Goal: Information Seeking & Learning: Check status

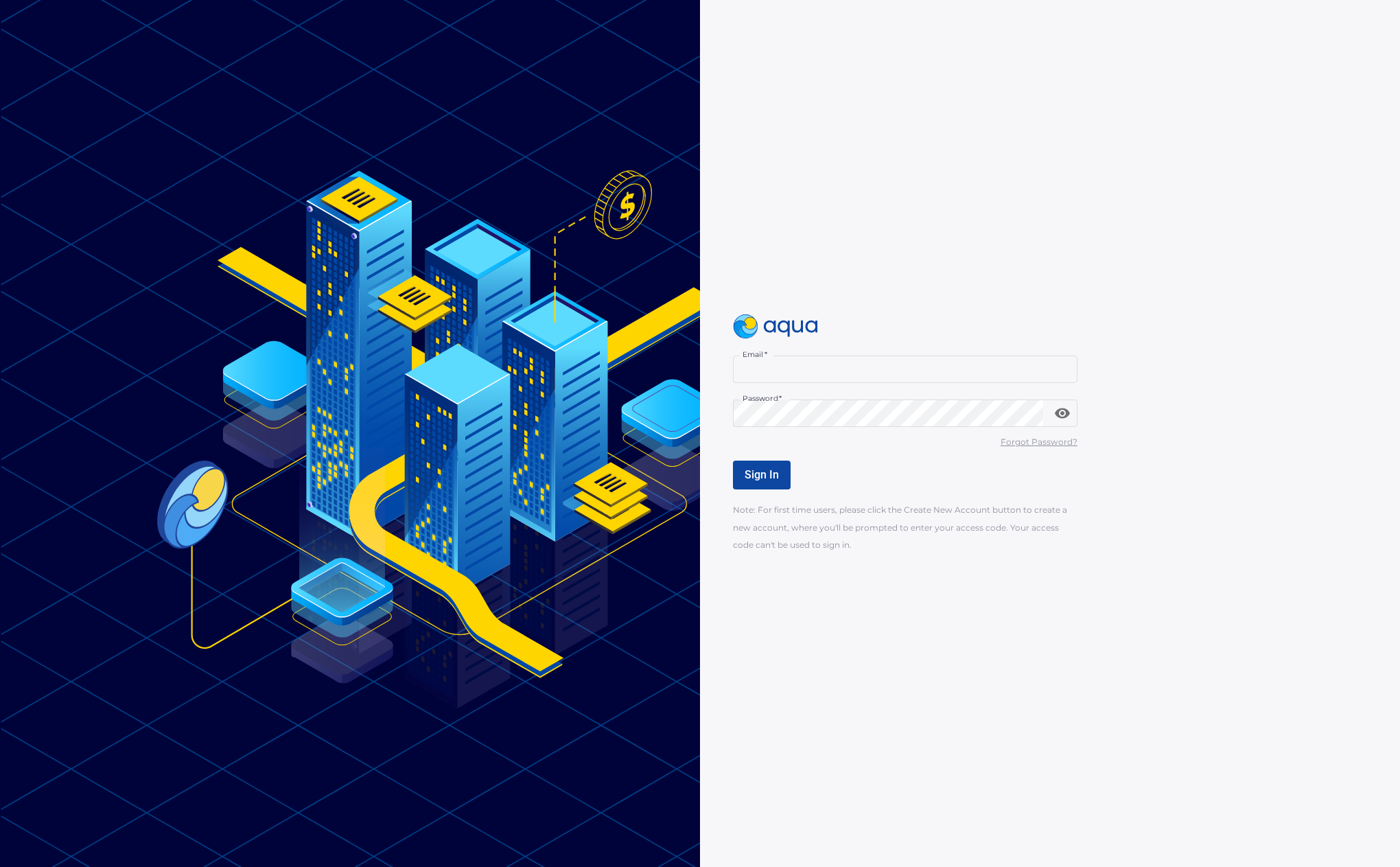
type input "**********"
click at [757, 477] on span "Sign In" at bounding box center [761, 475] width 34 height 13
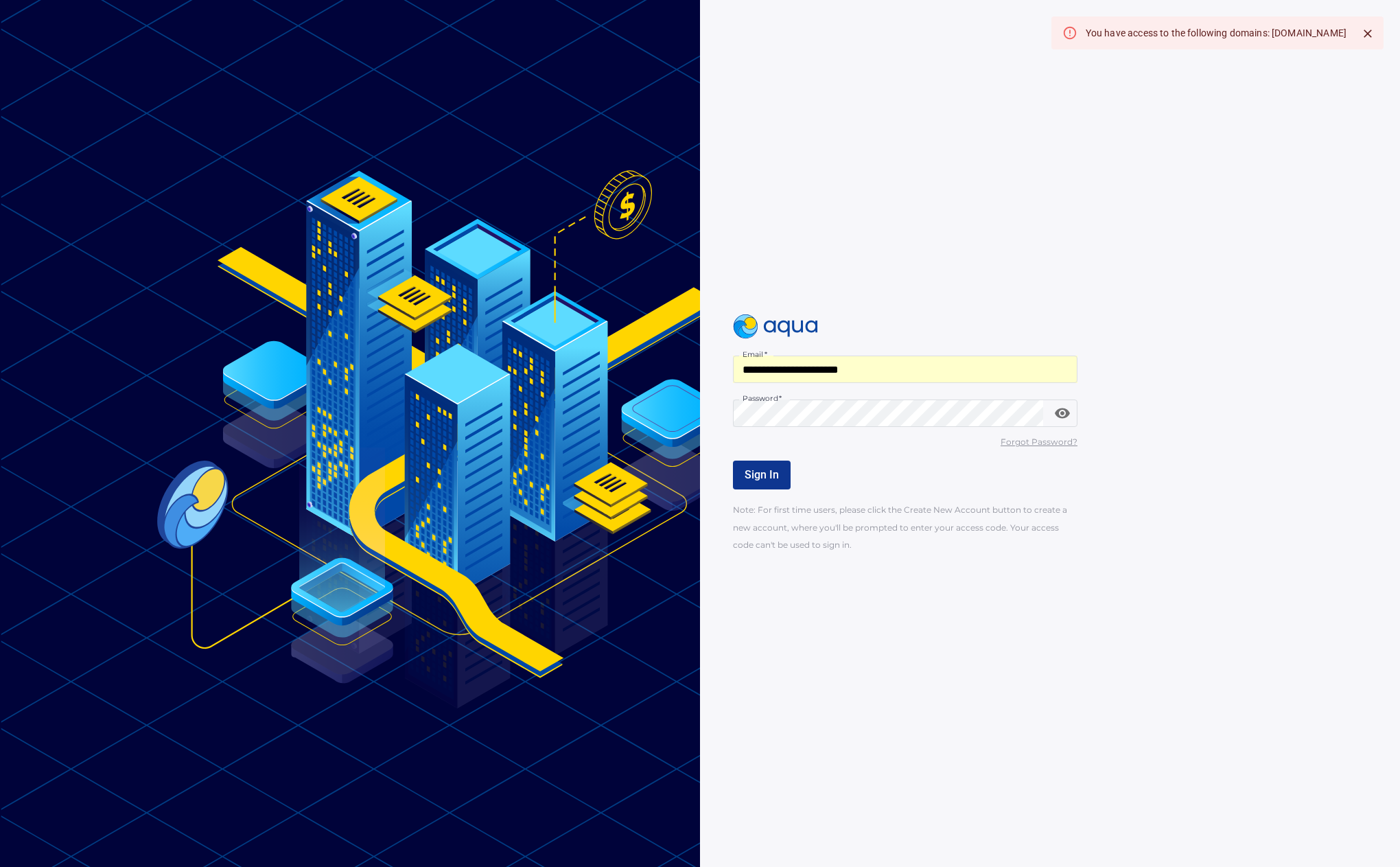
click at [1292, 32] on div "You have access to the following domains: [DOMAIN_NAME]" at bounding box center [1216, 33] width 261 height 25
click at [1333, 33] on div "You have access to the following domains: [DOMAIN_NAME]" at bounding box center [1216, 33] width 261 height 25
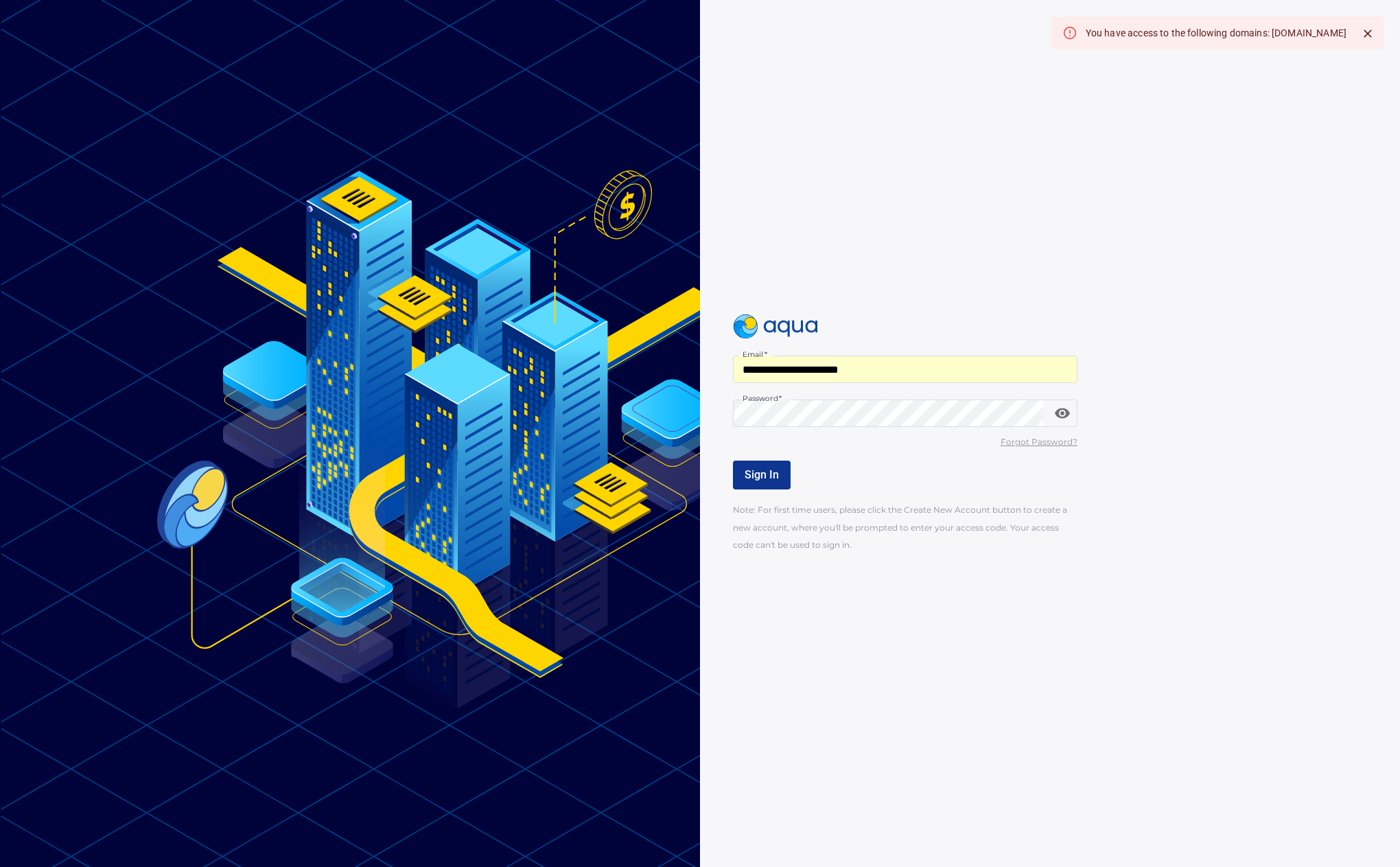
drag, startPoint x: 1344, startPoint y: 32, endPoint x: 1237, endPoint y: 33, distance: 107.0
click at [1237, 33] on div "You have access to the following domains: [DOMAIN_NAME]" at bounding box center [1216, 33] width 261 height 25
copy div "[DOMAIN_NAME]"
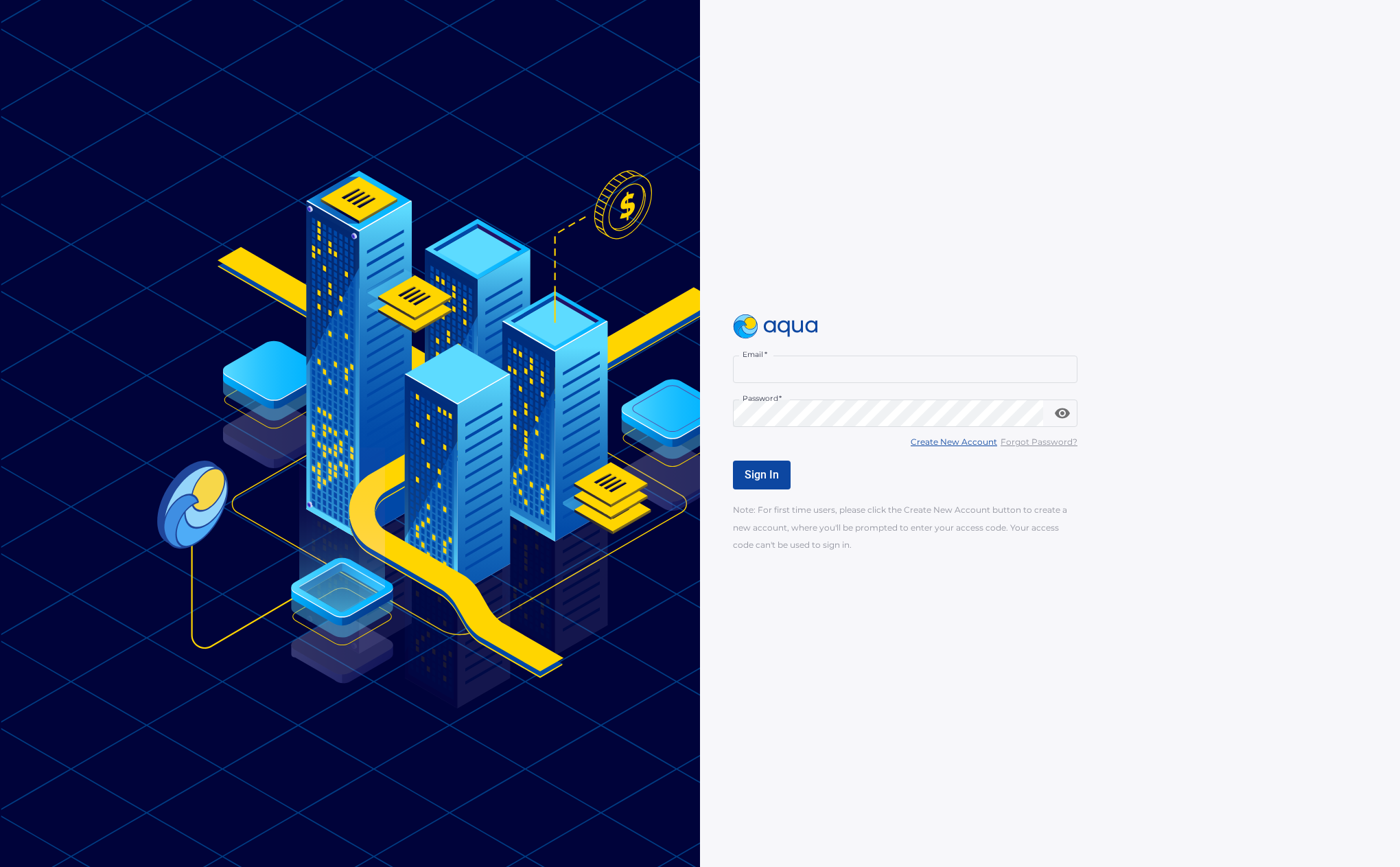
type input "**********"
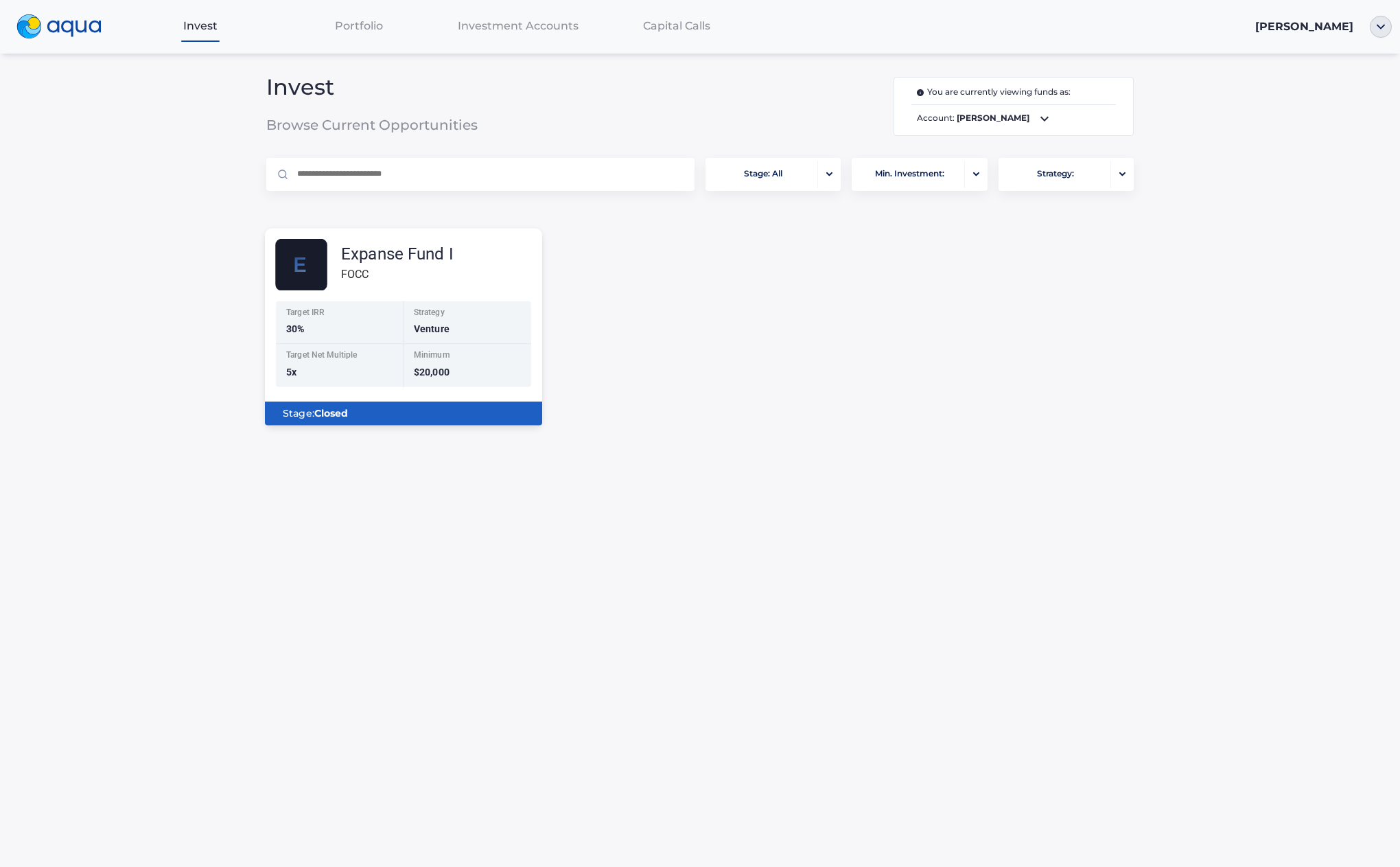
click at [421, 298] on div "Expanse Fund I FOCC Target IRR 30% Strategy Venture Target Net Multiple 5x Mini…" at bounding box center [403, 333] width 277 height 187
click at [663, 29] on span "Capital Calls" at bounding box center [677, 26] width 67 height 13
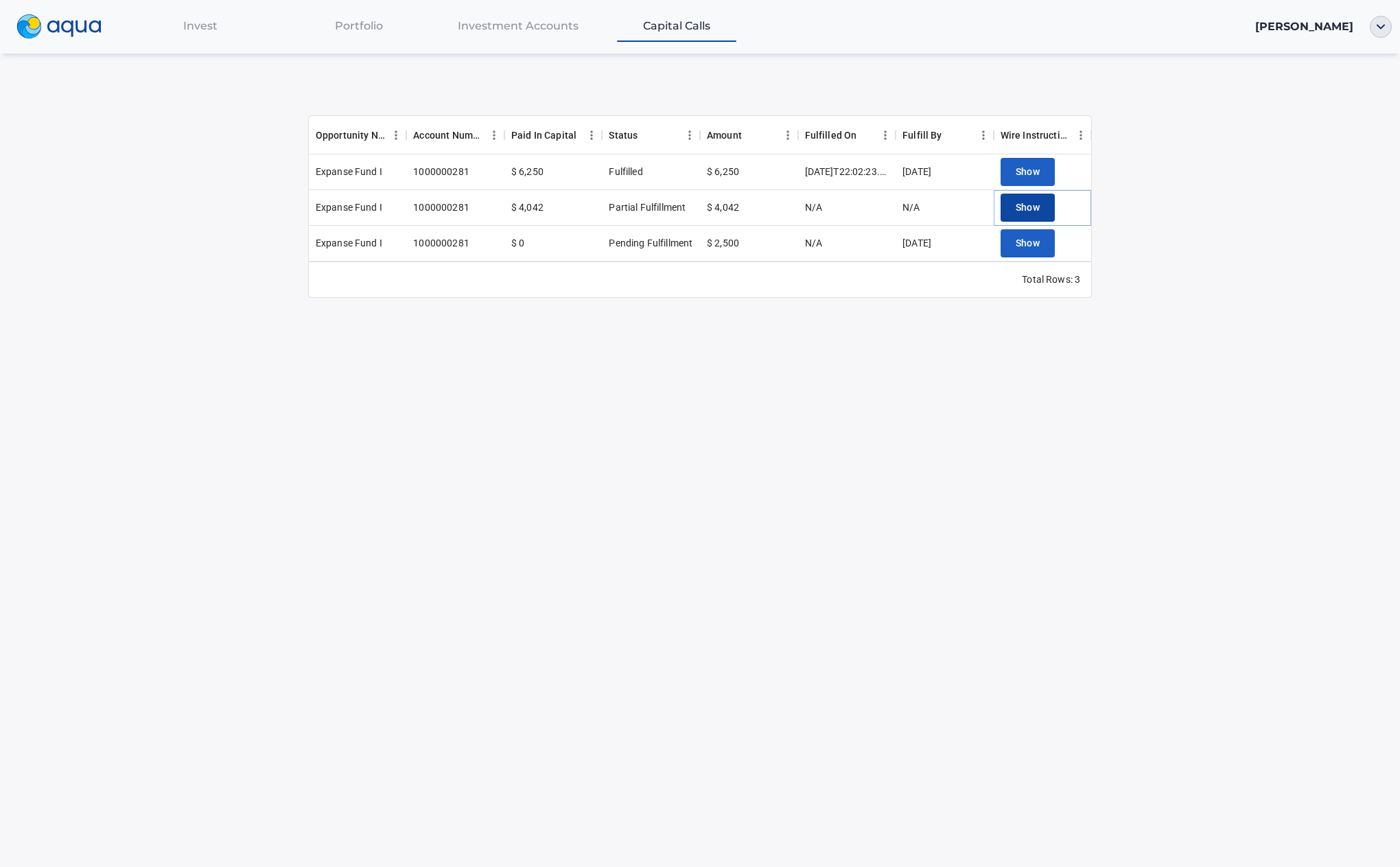
click at [1028, 200] on span "Show" at bounding box center [1028, 208] width 25 height 18
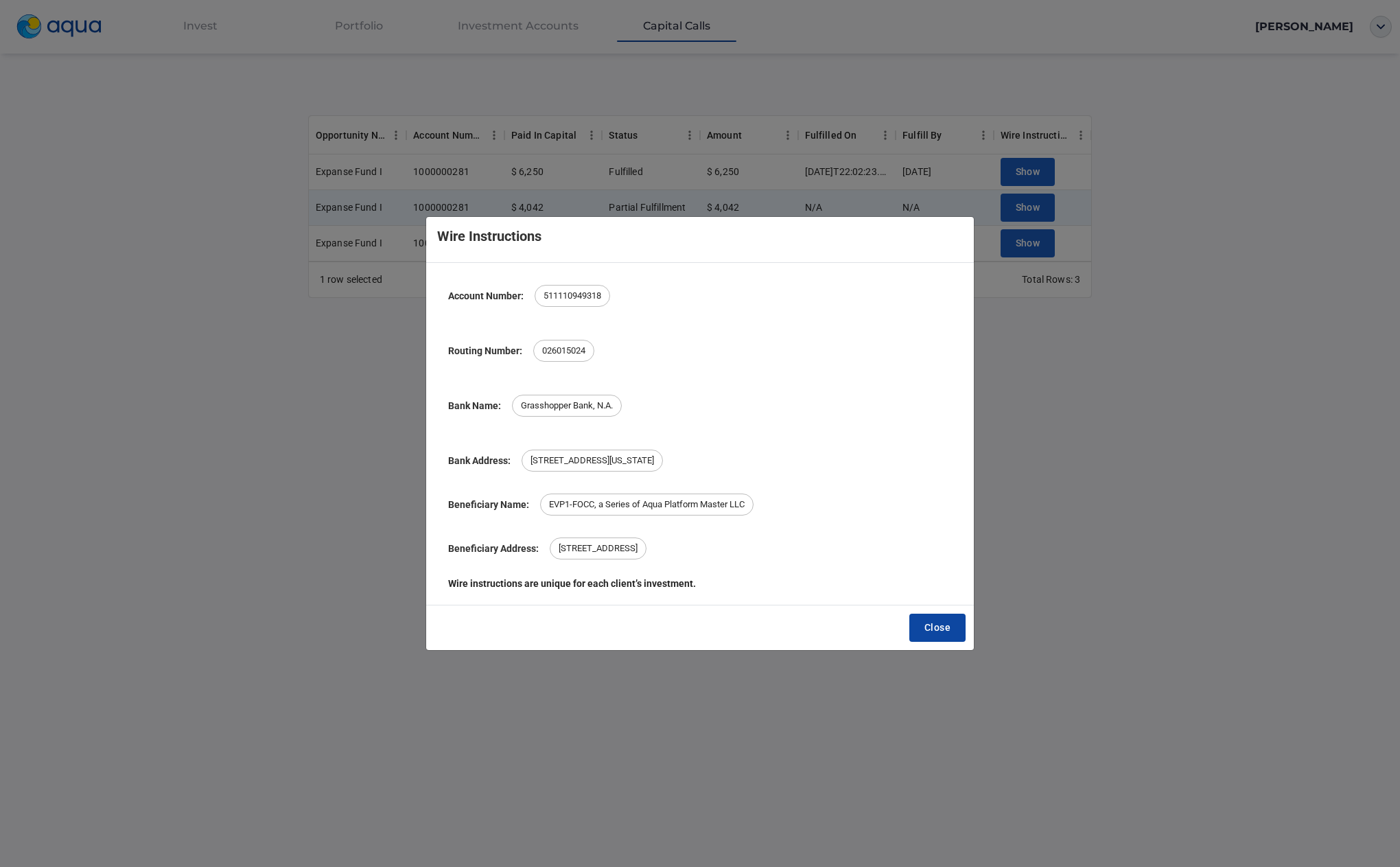
click at [951, 632] on button "Close" at bounding box center [937, 628] width 57 height 28
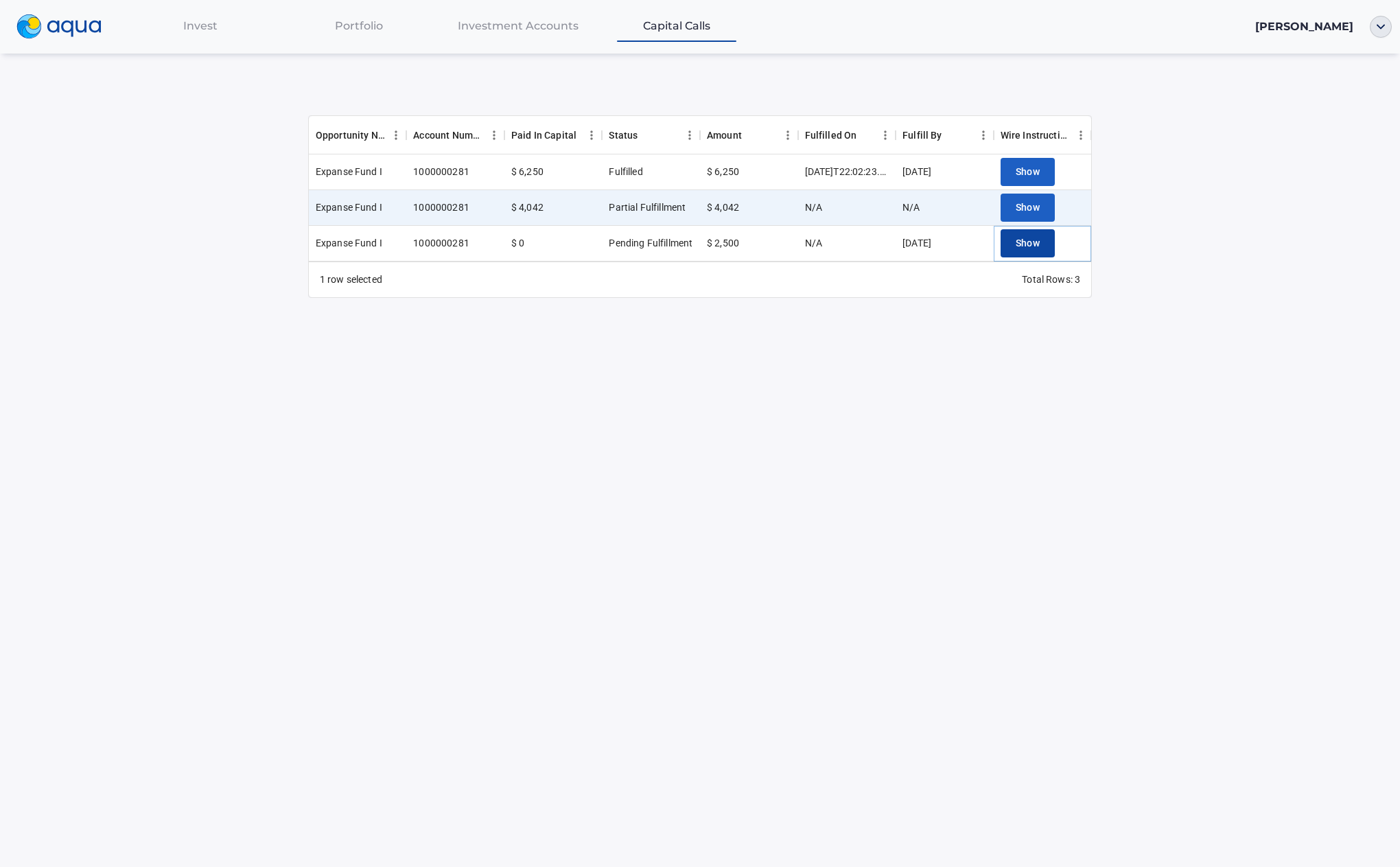
click at [1028, 250] on span "Show" at bounding box center [1028, 243] width 25 height 18
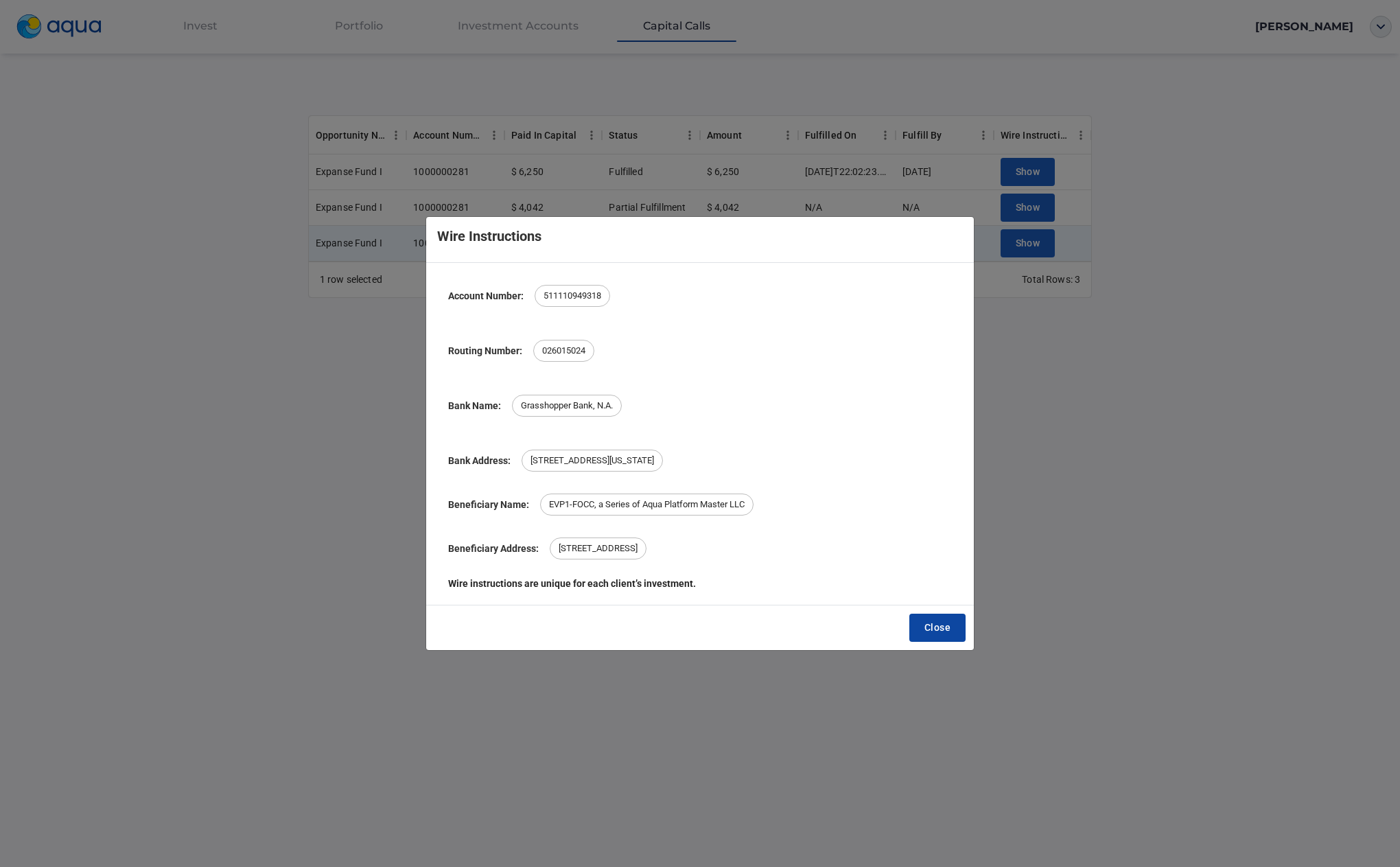
click at [938, 626] on span "Close" at bounding box center [937, 628] width 26 height 18
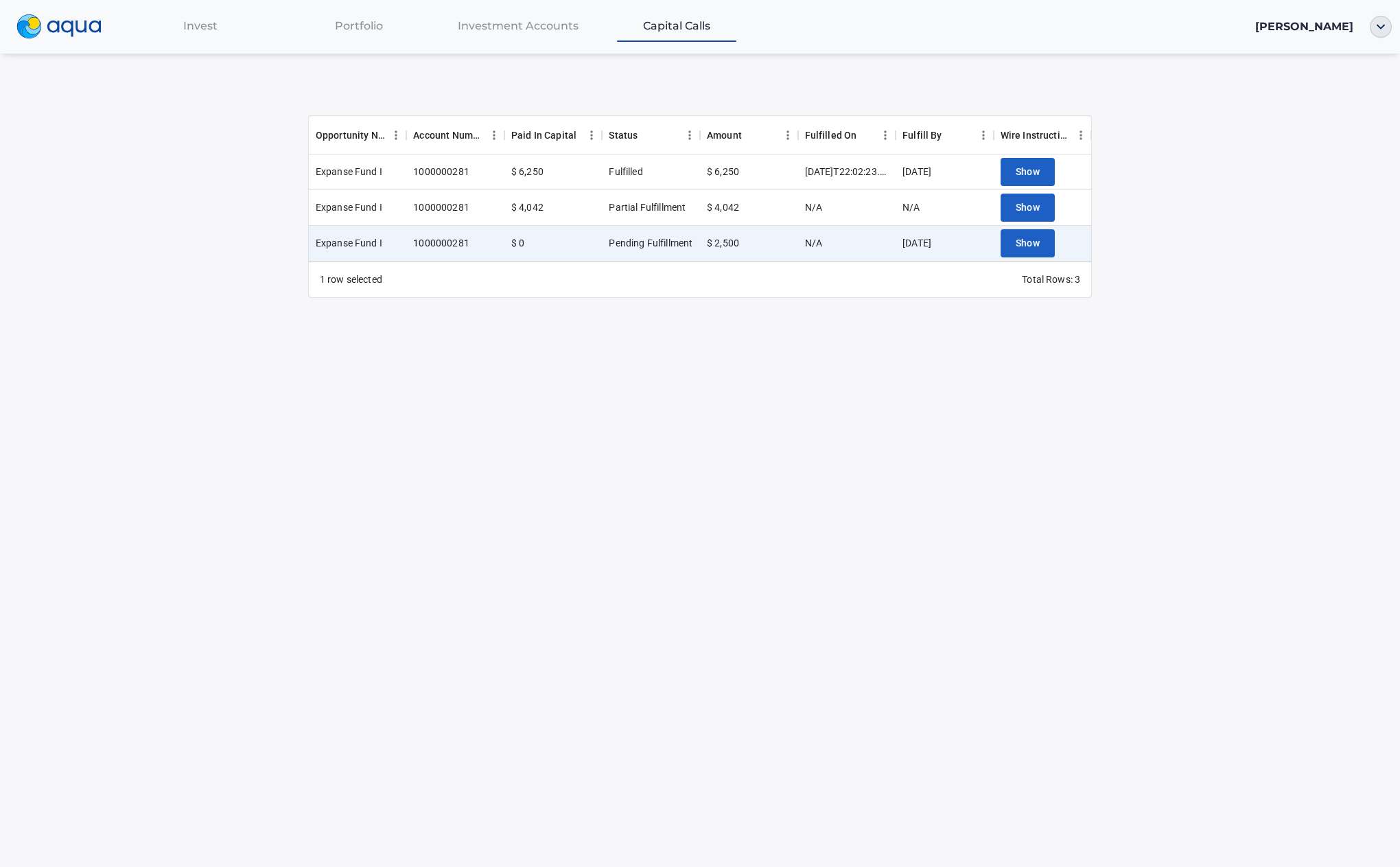
click at [195, 32] on span "Invest" at bounding box center [200, 26] width 34 height 13
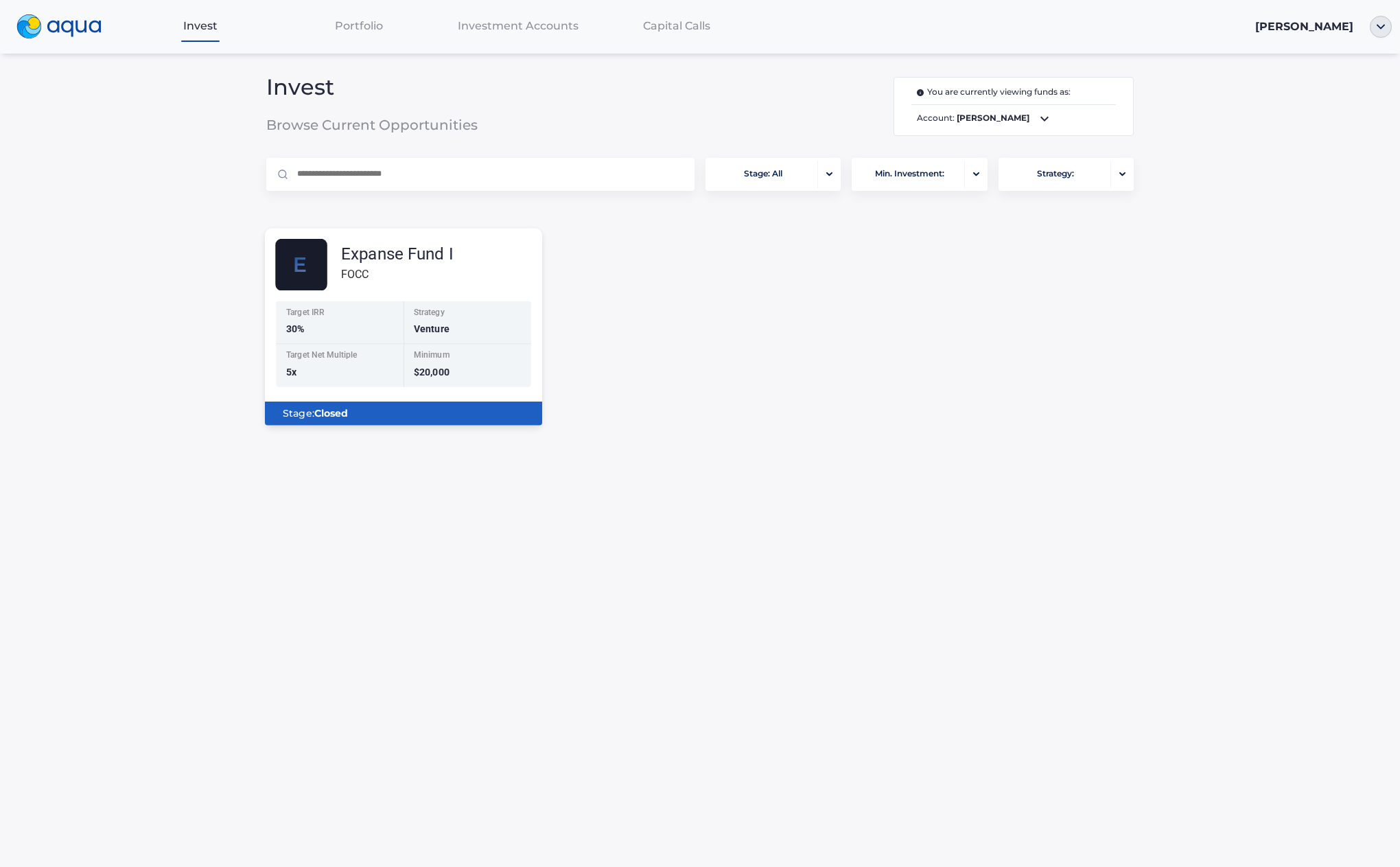
click at [440, 351] on div "Minimum" at bounding box center [468, 357] width 109 height 12
click at [446, 400] on div "Stage: Closed" at bounding box center [403, 408] width 277 height 35
click at [442, 410] on div "Stage: Closed" at bounding box center [403, 413] width 255 height 23
click at [674, 21] on span "Capital Calls" at bounding box center [677, 26] width 67 height 13
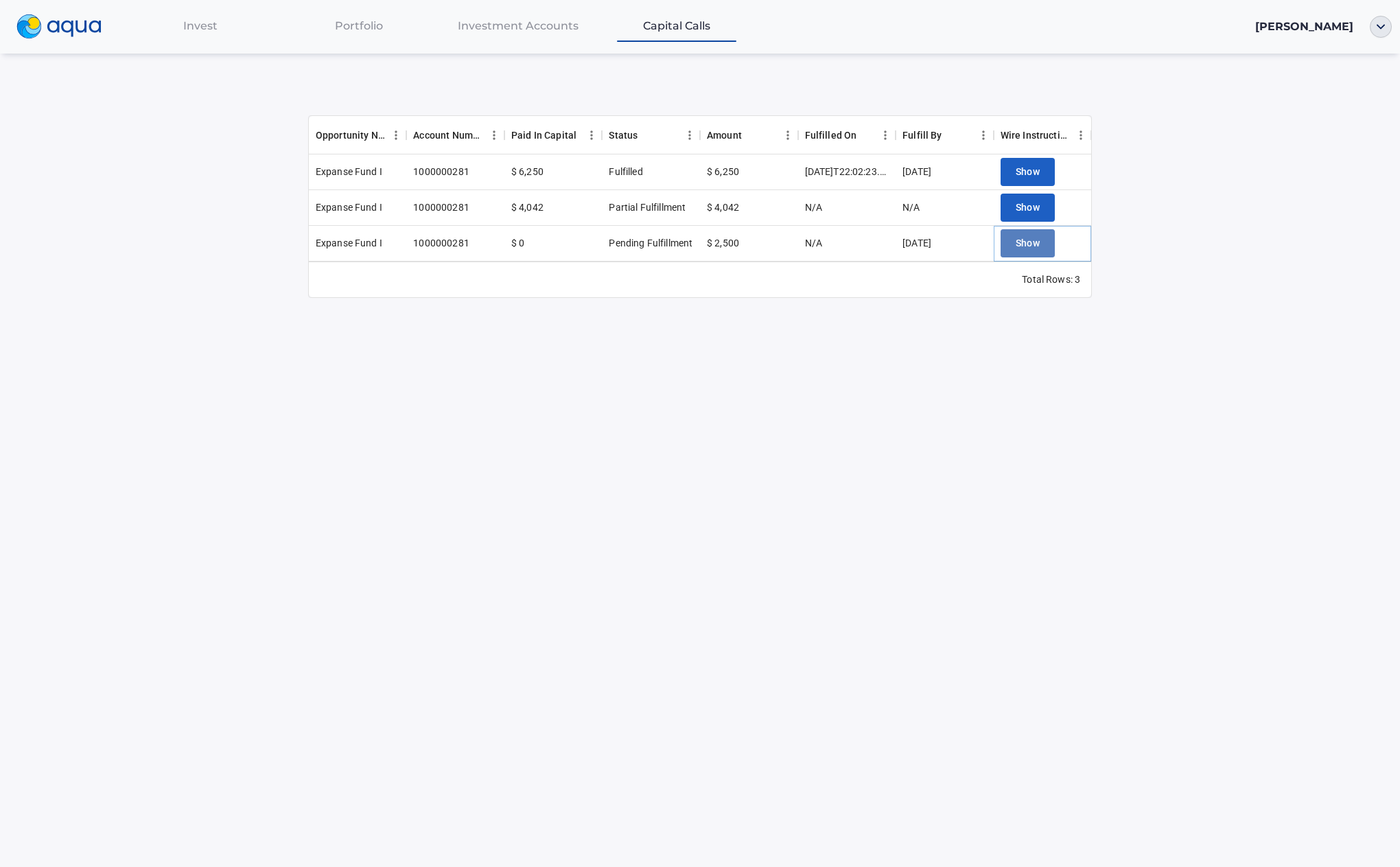
click at [1037, 242] on span "Show" at bounding box center [1028, 243] width 25 height 18
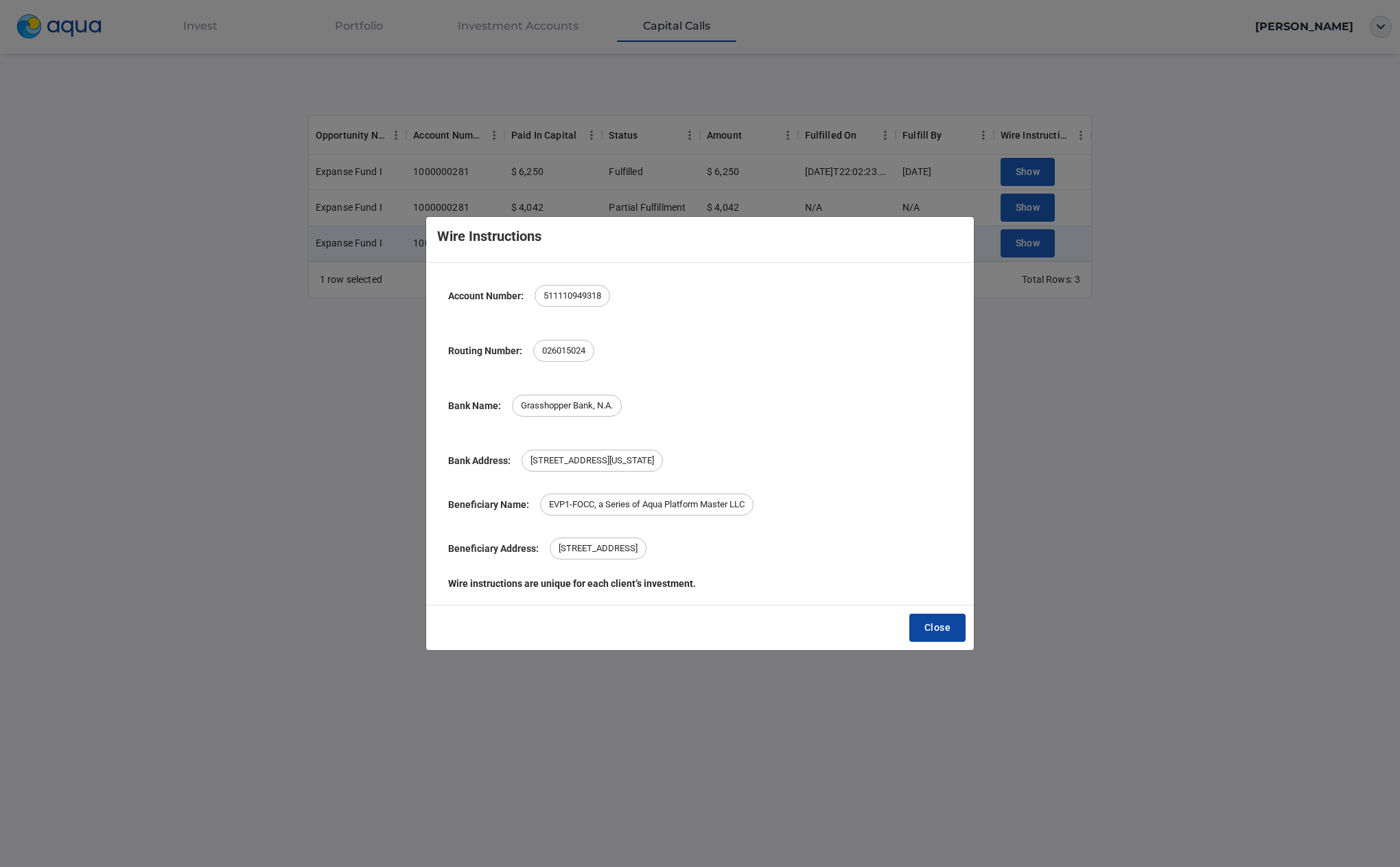
click at [953, 628] on button "Close" at bounding box center [937, 628] width 57 height 28
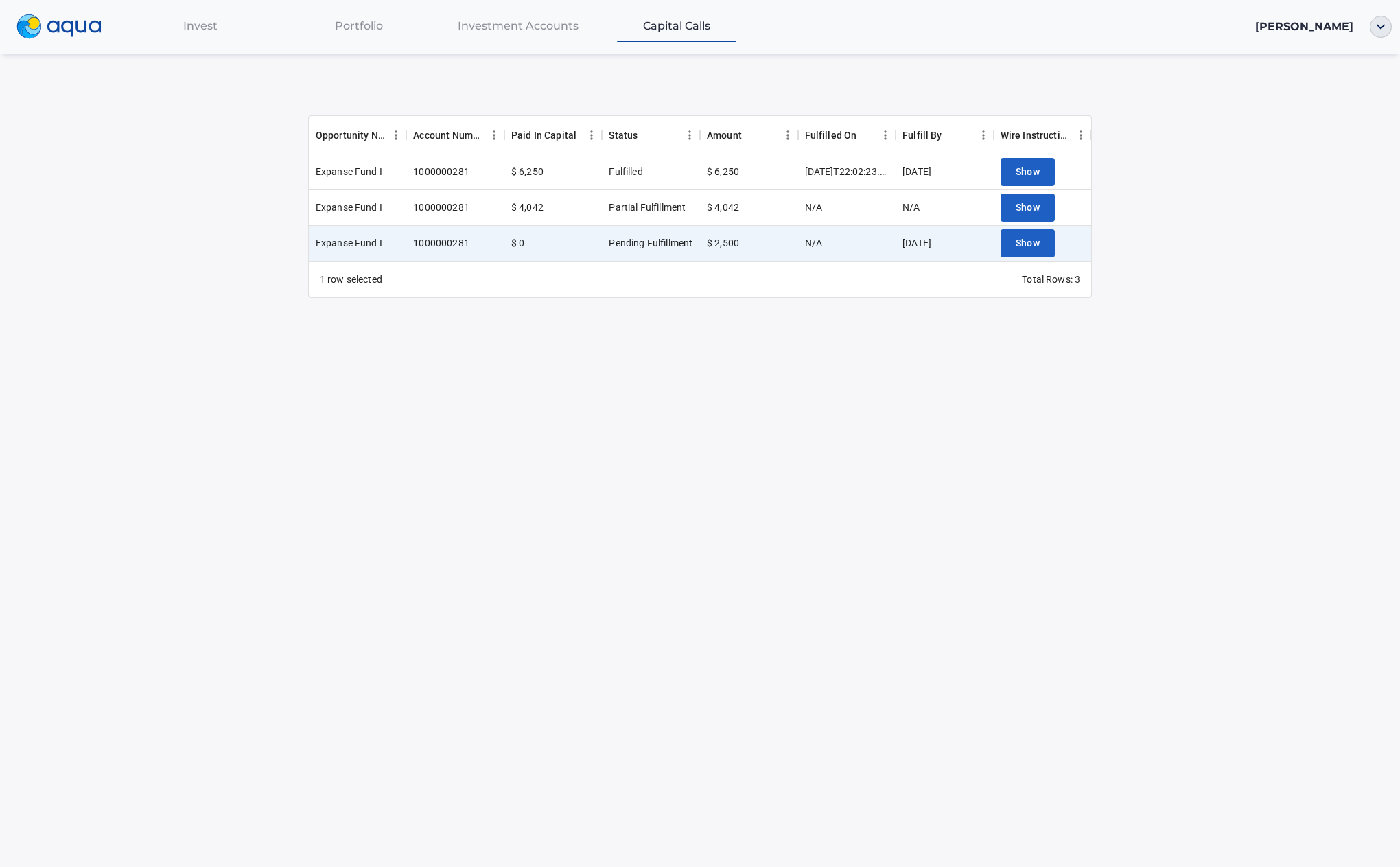
click at [1319, 35] on div "Matthew E Littell" at bounding box center [1304, 26] width 98 height 18
click at [1368, 35] on div at bounding box center [1381, 27] width 38 height 22
click at [1380, 30] on img "button" at bounding box center [1381, 27] width 22 height 22
click at [1346, 142] on span "Logout" at bounding box center [1333, 146] width 41 height 11
